Goal: Information Seeking & Learning: Learn about a topic

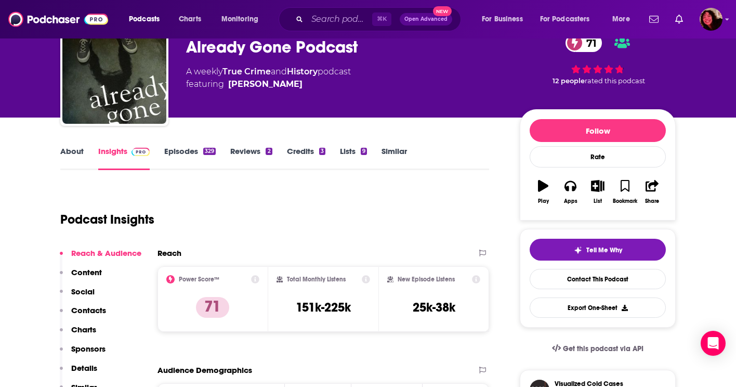
scroll to position [49, 0]
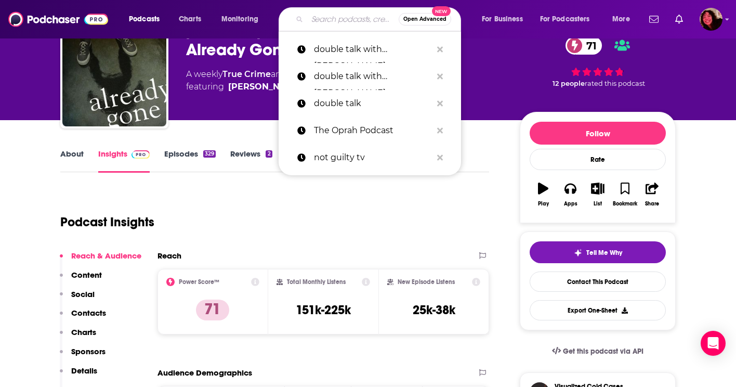
click at [337, 16] on input "Search podcasts, credits, & more..." at bounding box center [353, 19] width 92 height 17
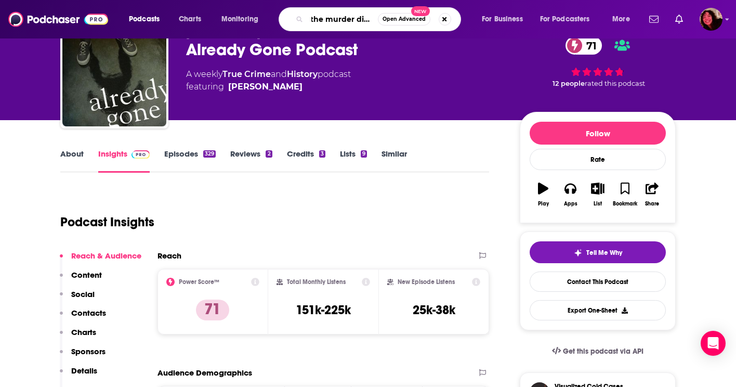
type input "the murder diaries"
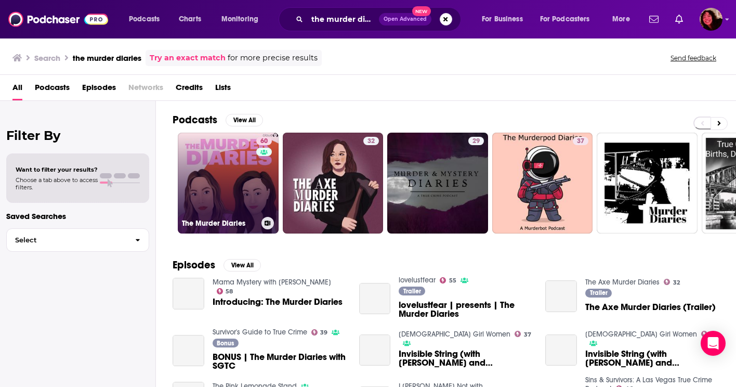
click at [205, 172] on link "60 The Murder Diaries" at bounding box center [228, 183] width 101 height 101
